Goal: Information Seeking & Learning: Learn about a topic

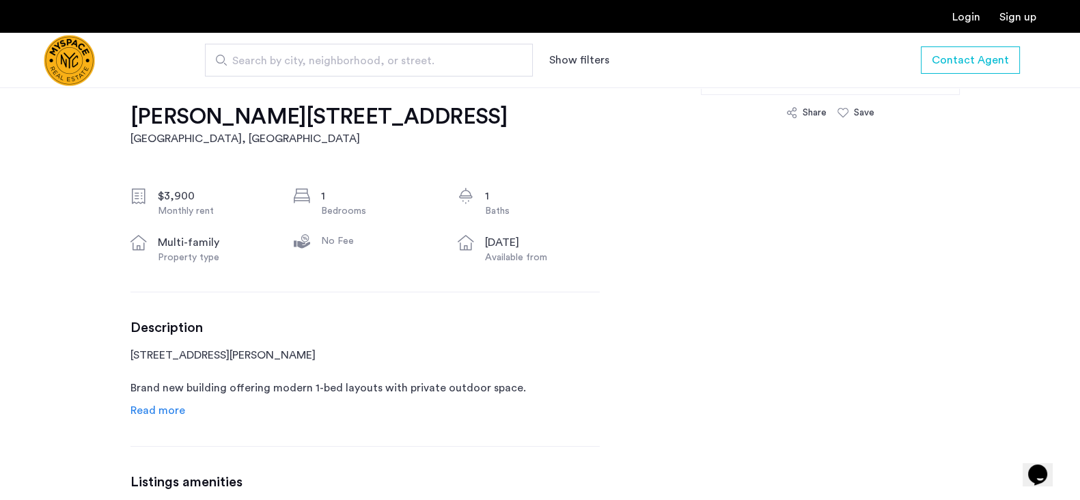
scroll to position [597, 0]
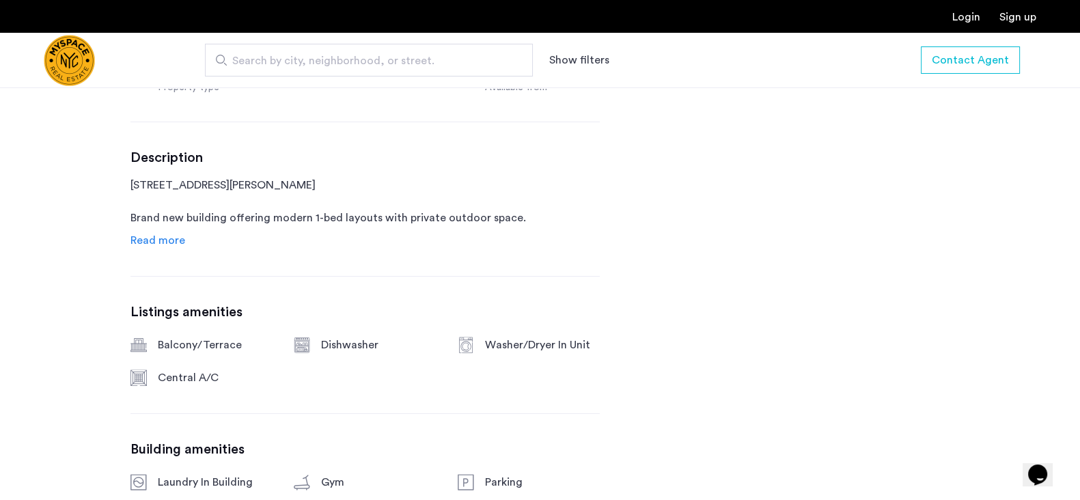
click at [165, 240] on span "Read more" at bounding box center [157, 240] width 55 height 11
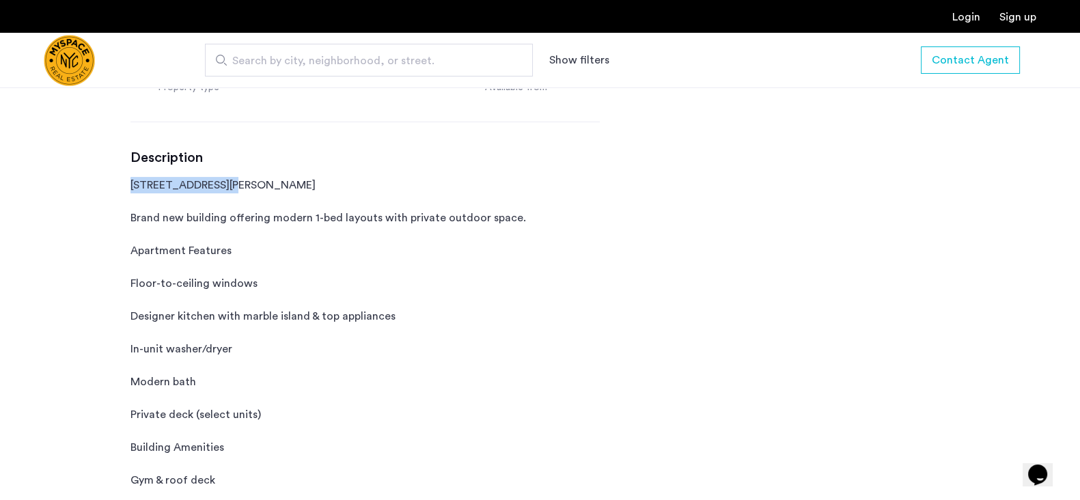
drag, startPoint x: 108, startPoint y: 186, endPoint x: 220, endPoint y: 186, distance: 112.0
copy p "[STREET_ADDRESS][PERSON_NAME]"
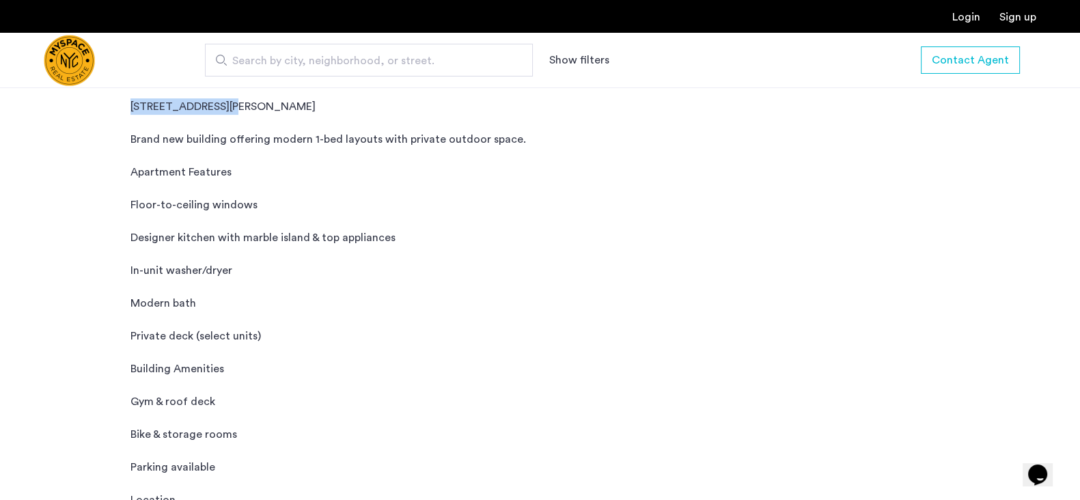
scroll to position [768, 0]
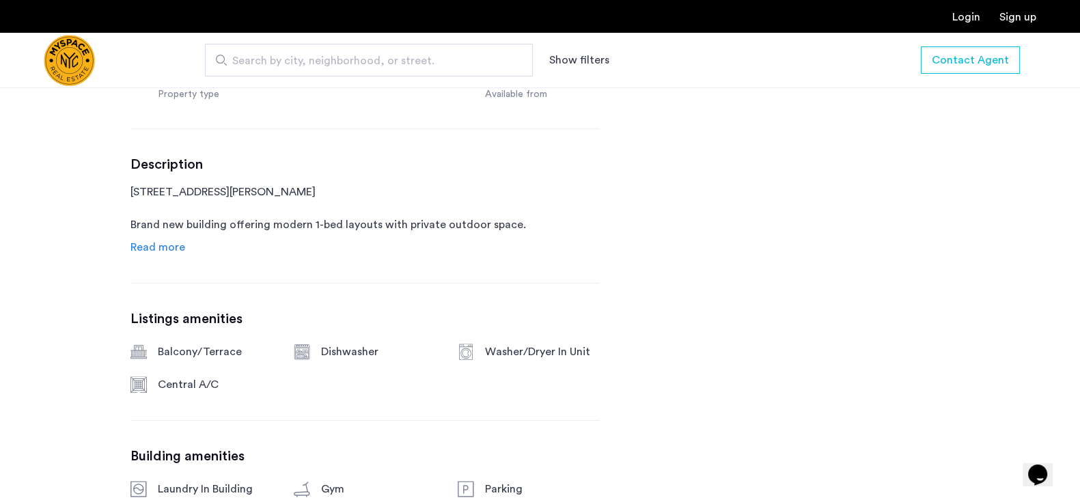
scroll to position [597, 0]
